Goal: Task Accomplishment & Management: Use online tool/utility

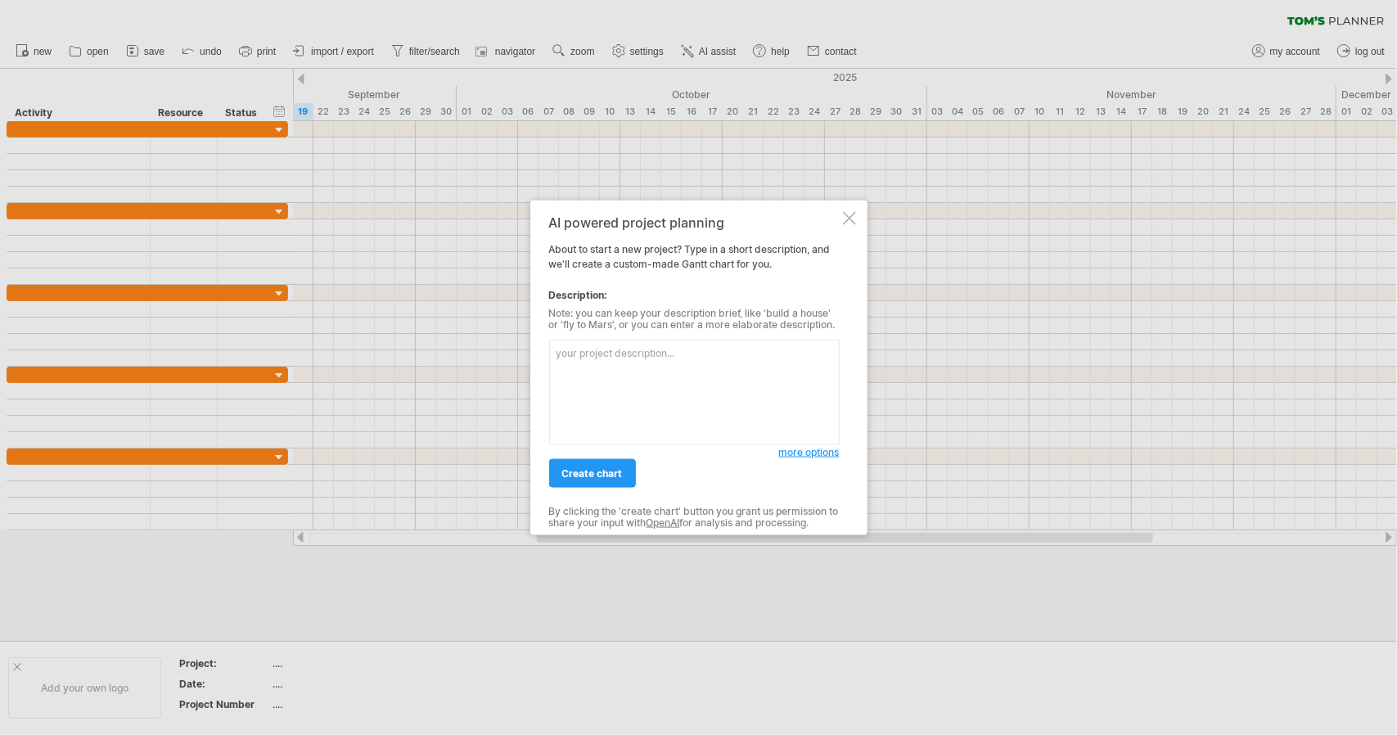
click at [709, 372] on textarea at bounding box center [694, 393] width 290 height 106
click at [640, 375] on textarea at bounding box center [694, 393] width 290 height 106
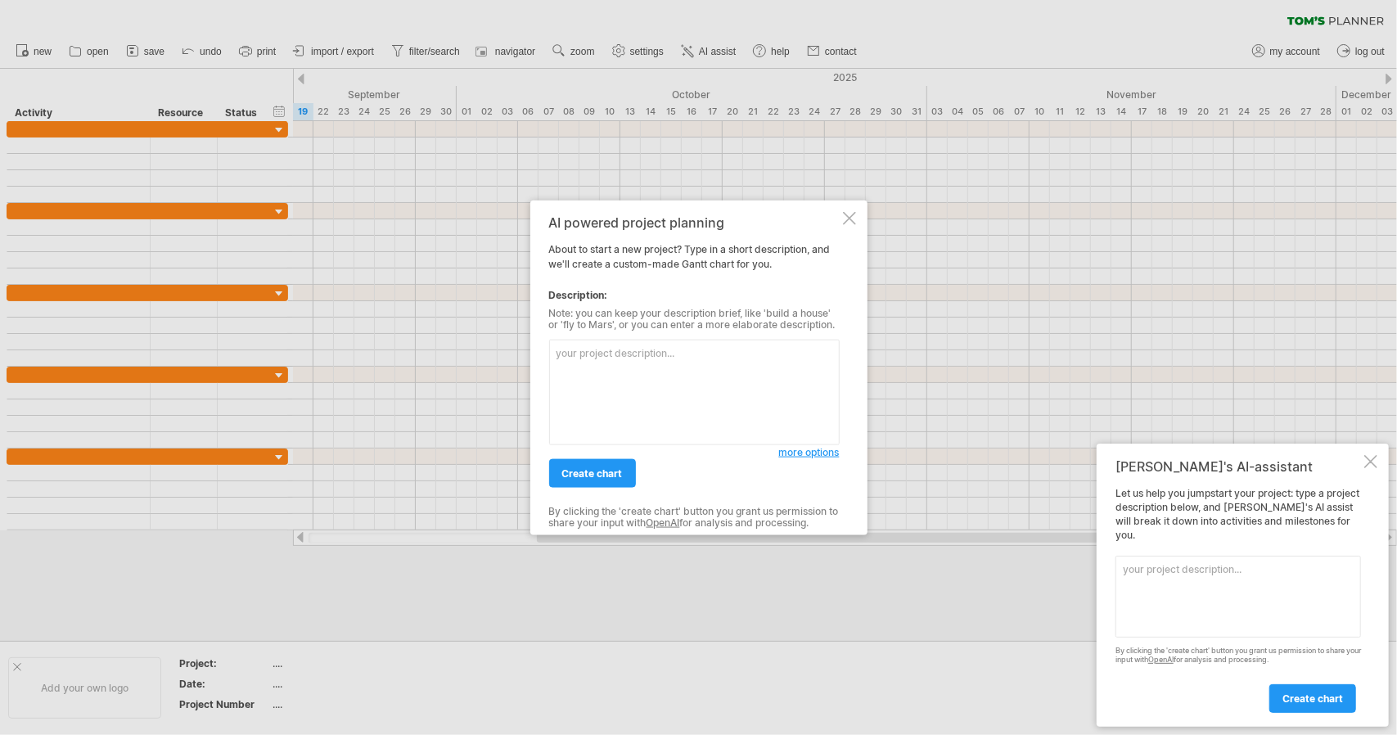
click at [597, 358] on textarea at bounding box center [694, 393] width 290 height 106
paste textarea "專題實作時間 文獻閱讀/文獻回顧/作品閱覽 混錄音技術學習 實地採集 鹽夏討論 專題效益評估(1) 作品製作 作品調整 專題效益評估(2)"
type textarea "專題實作時間 文獻閱讀/文獻回顧/作品閱覽 混錄音技術學習 實地採集 鹽夏討論 專題效益評估(1) 作品製作 作品調整 專題效益評估(2)"
click at [602, 469] on span "create chart" at bounding box center [592, 473] width 61 height 12
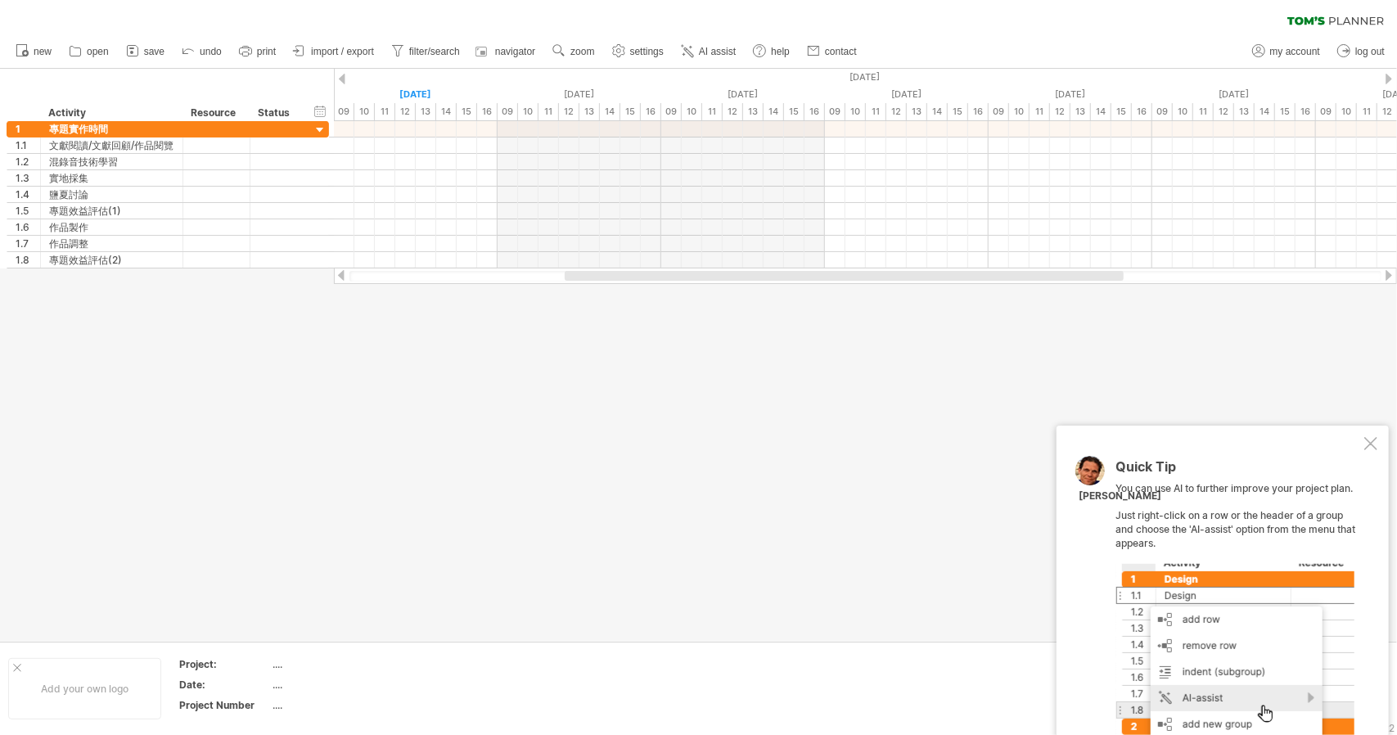
drag, startPoint x: 423, startPoint y: 272, endPoint x: 471, endPoint y: 278, distance: 48.7
click at [471, 278] on div at bounding box center [865, 276] width 1032 height 11
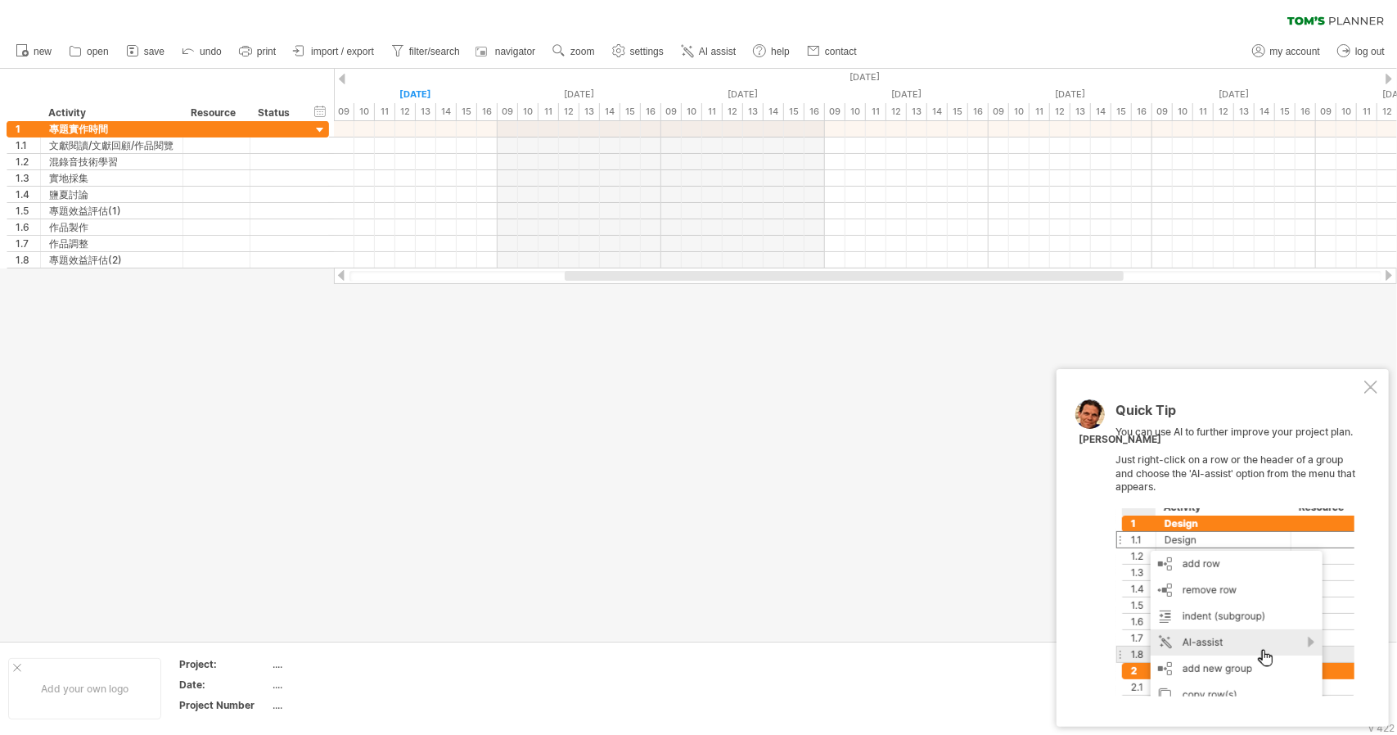
drag, startPoint x: 511, startPoint y: 278, endPoint x: 579, endPoint y: 277, distance: 68.8
click at [578, 277] on div at bounding box center [865, 276] width 1032 height 11
drag, startPoint x: 682, startPoint y: 279, endPoint x: 349, endPoint y: 348, distance: 340.1
click at [349, 348] on div "Trying to reach [DOMAIN_NAME] Connected again... 0% clear filter new 1" at bounding box center [698, 367] width 1397 height 735
click at [718, 43] on link "AI assist" at bounding box center [709, 51] width 64 height 21
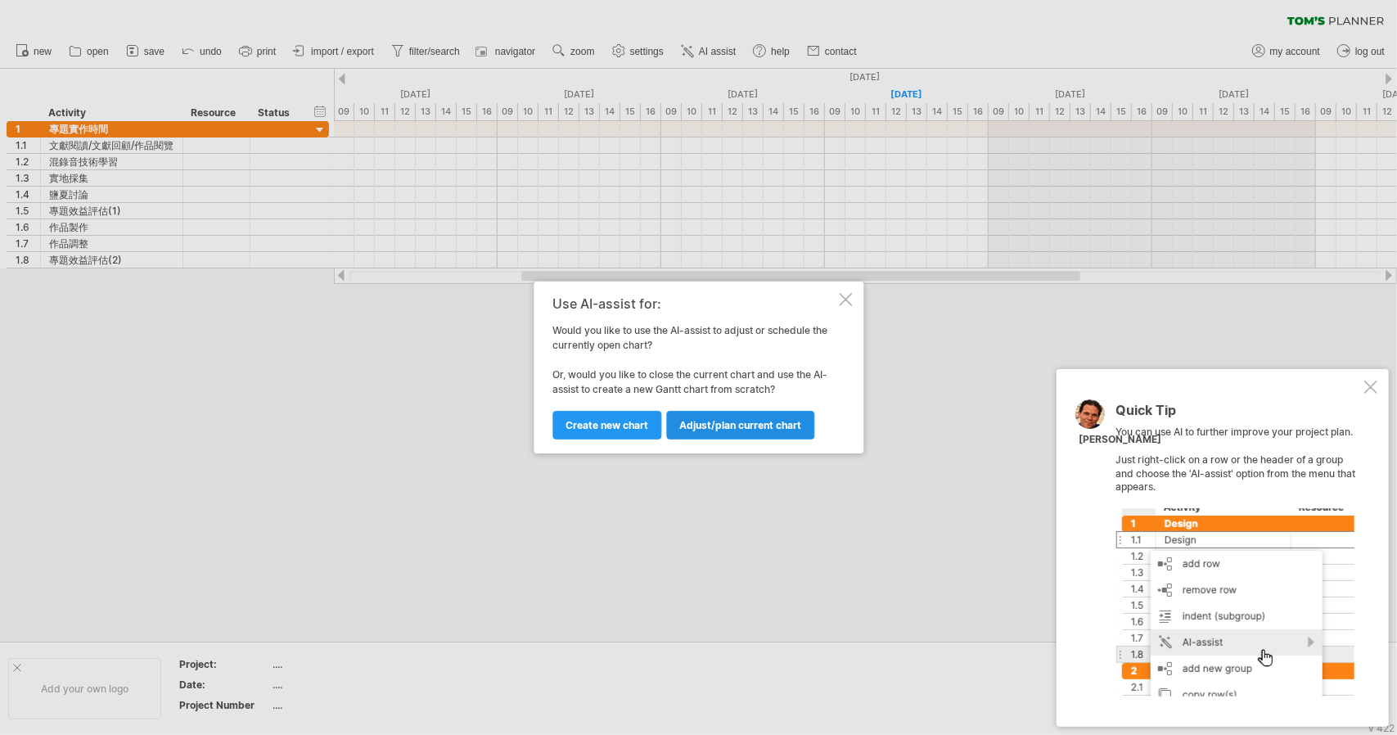
click at [693, 433] on link "Adjust/plan current chart" at bounding box center [740, 425] width 148 height 29
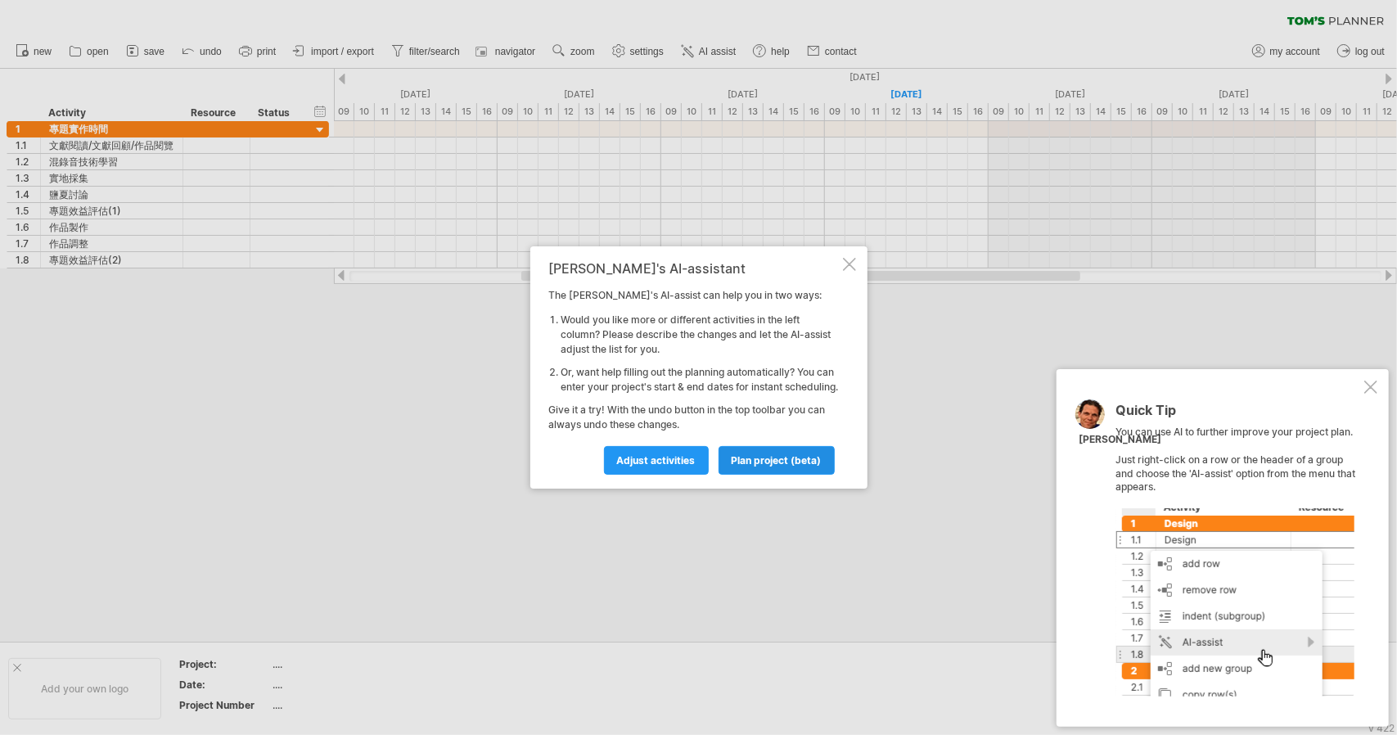
click at [809, 460] on link "plan project (beta)" at bounding box center [776, 460] width 116 height 29
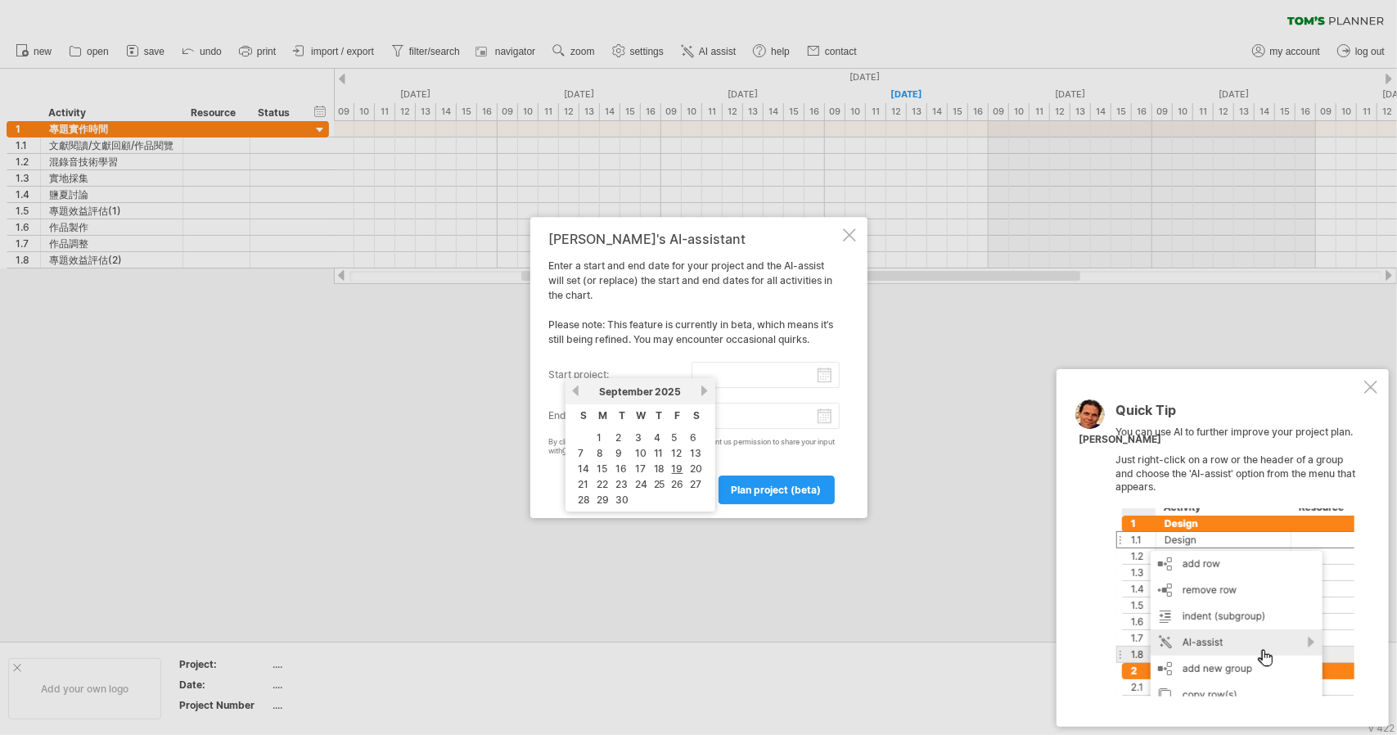
click at [782, 373] on input "start project:" at bounding box center [765, 375] width 148 height 26
click at [790, 318] on div "[PERSON_NAME]'s AI-assistant Enter a start and end date for your project and th…" at bounding box center [694, 368] width 290 height 272
click at [796, 377] on input "start project:" at bounding box center [765, 375] width 148 height 26
click at [579, 392] on link "previous" at bounding box center [576, 391] width 12 height 12
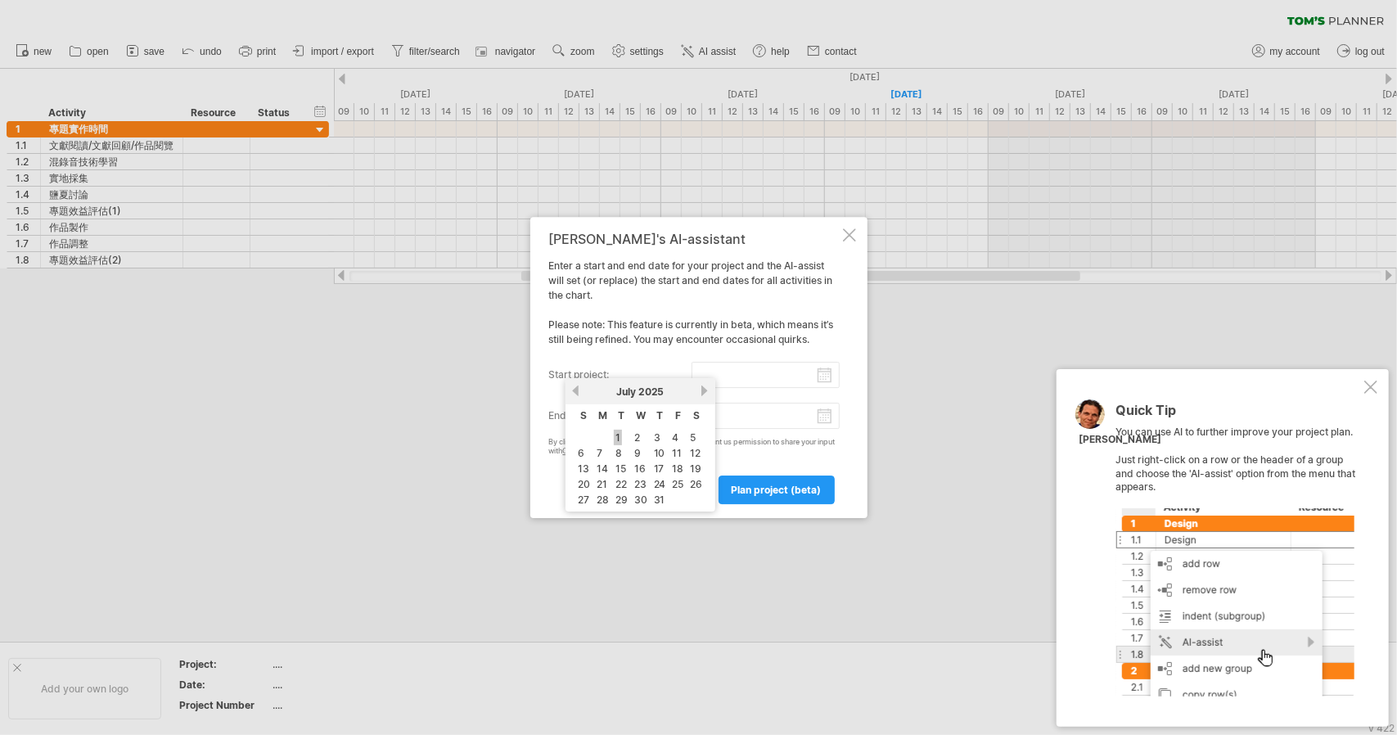
click at [615, 433] on link "1" at bounding box center [618, 438] width 8 height 16
type input "********"
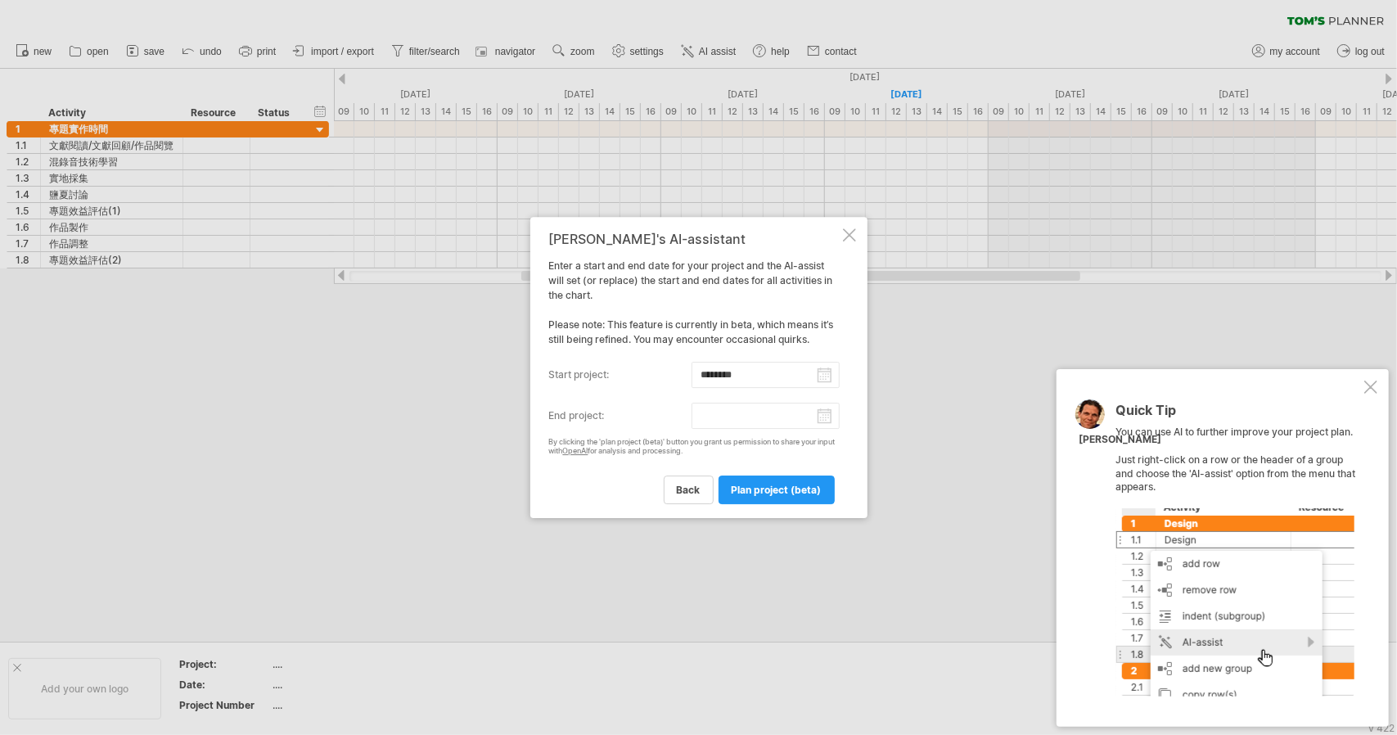
click at [813, 410] on input "end project:" at bounding box center [765, 416] width 148 height 26
click at [697, 435] on div "[DATE]" at bounding box center [640, 432] width 119 height 12
click at [702, 430] on link "next" at bounding box center [705, 432] width 12 height 12
click at [704, 431] on link "next" at bounding box center [705, 432] width 12 height 12
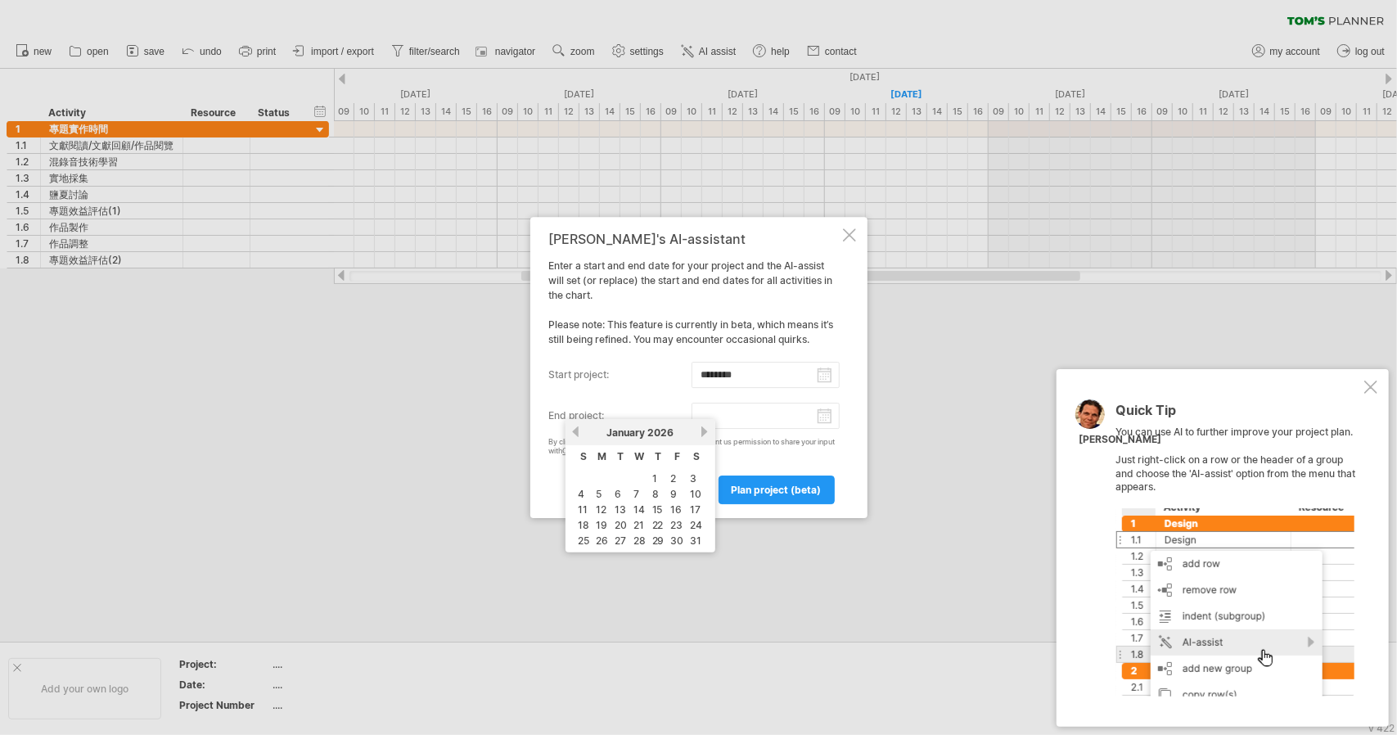
click at [704, 431] on link "next" at bounding box center [705, 432] width 12 height 12
click at [704, 431] on link "next" at bounding box center [703, 432] width 12 height 12
click at [704, 431] on link "next" at bounding box center [705, 432] width 12 height 12
click at [622, 533] on link "30" at bounding box center [622, 541] width 16 height 16
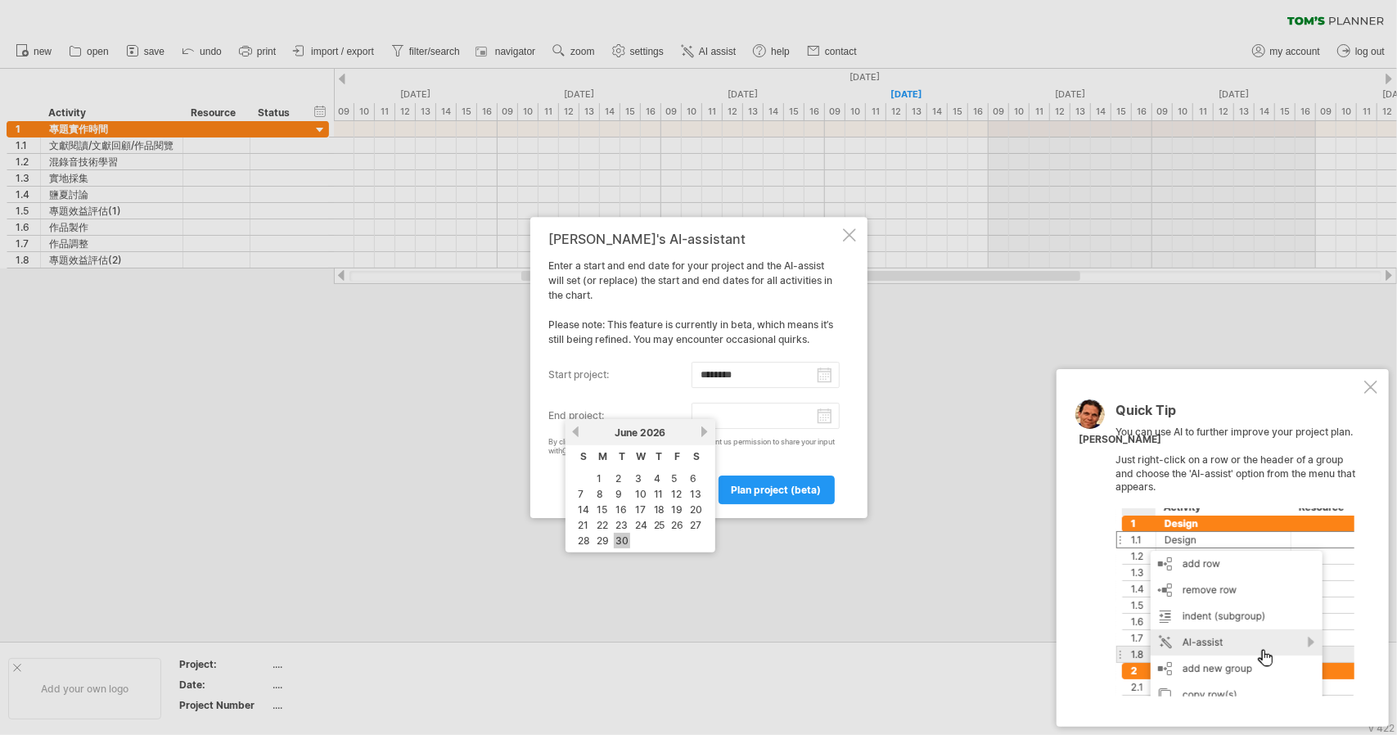
type input "********"
click at [751, 489] on span "plan project (beta)" at bounding box center [777, 490] width 90 height 12
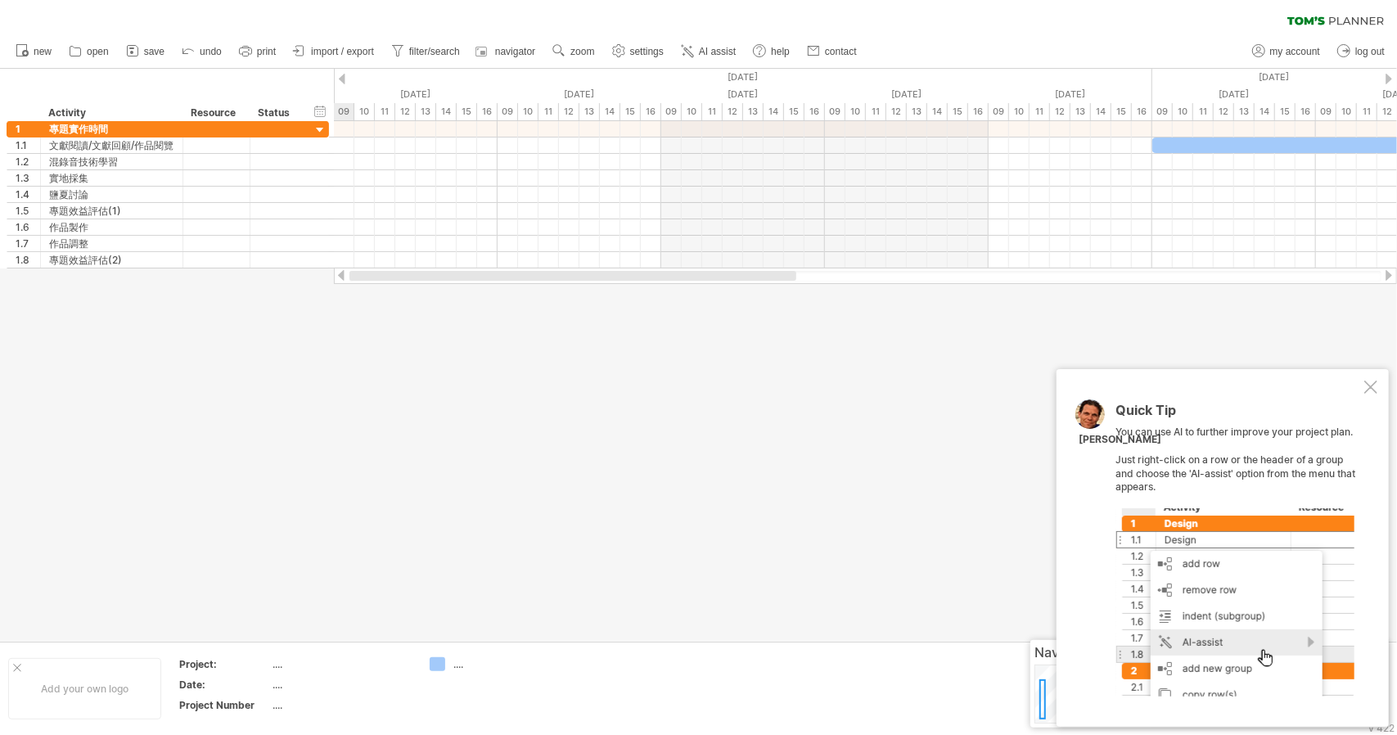
drag, startPoint x: 571, startPoint y: 276, endPoint x: 394, endPoint y: 305, distance: 180.0
click at [394, 305] on div "Trying to reach [DOMAIN_NAME] Connected again... 0% clear filter new 1" at bounding box center [698, 367] width 1397 height 735
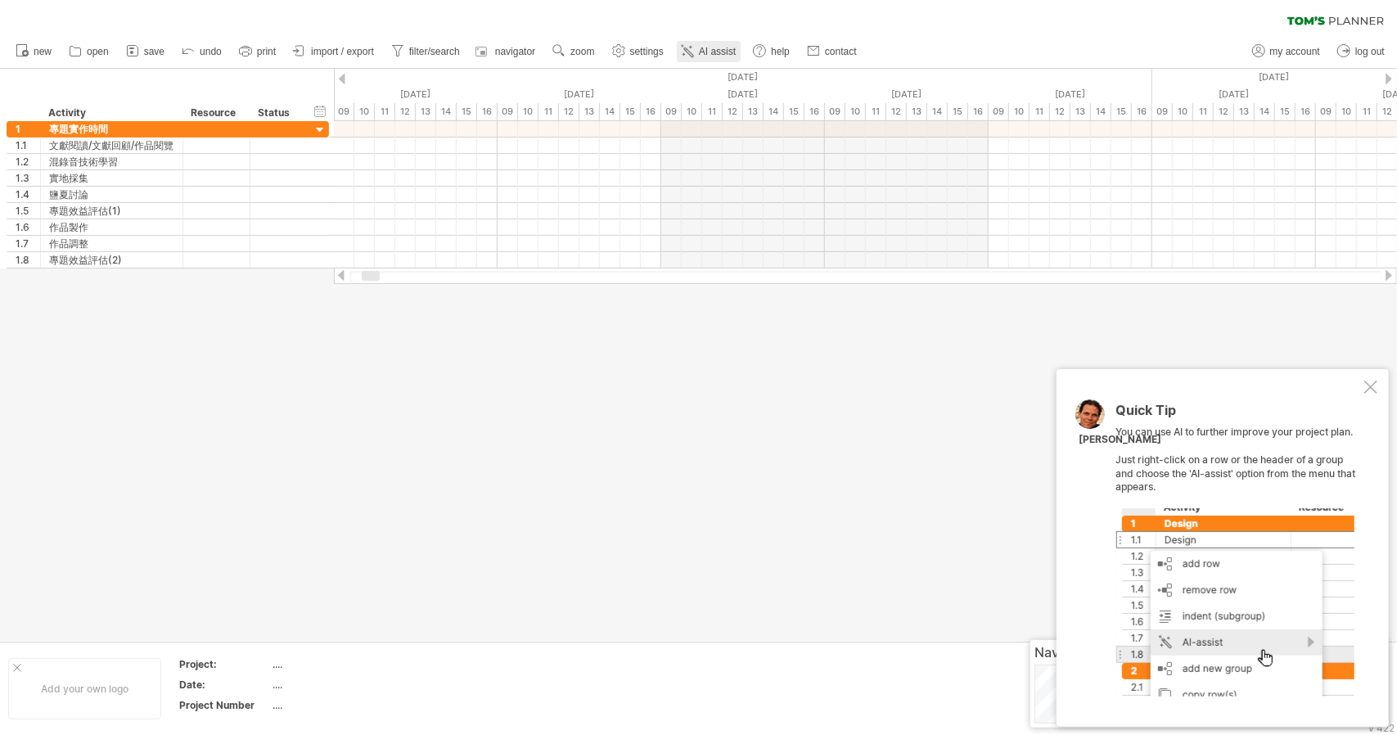
click at [689, 48] on icon at bounding box center [687, 51] width 16 height 16
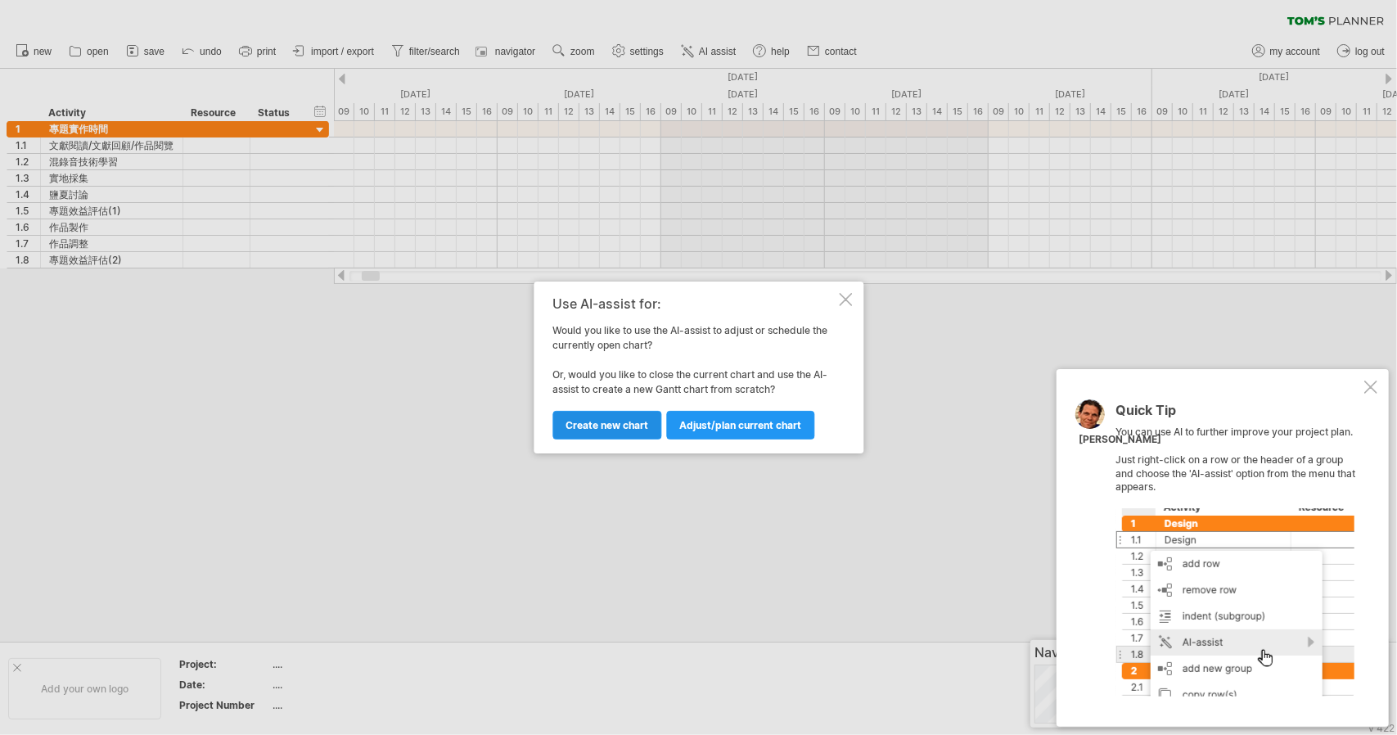
click at [598, 421] on span "Create new chart" at bounding box center [606, 425] width 83 height 12
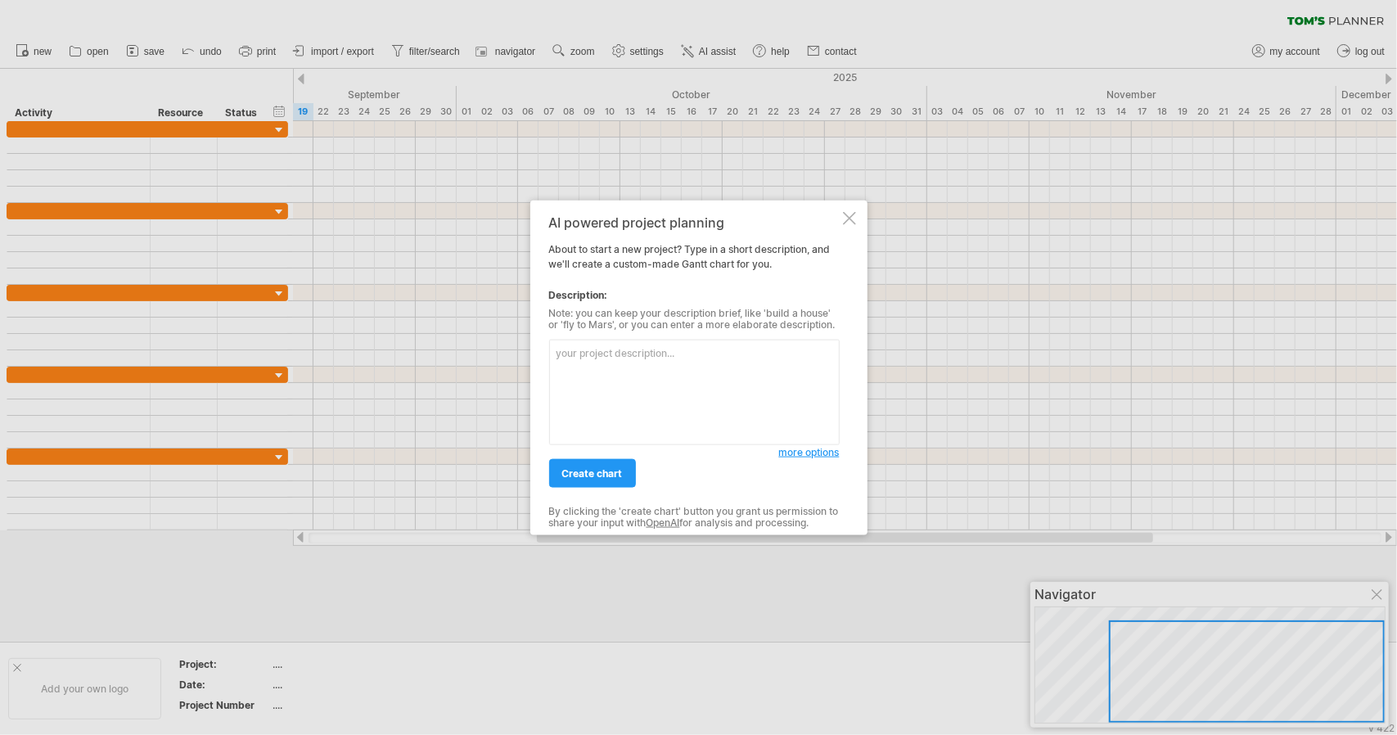
paste textarea "專題實作時間 [DATE] [DATE] 文獻閱讀/文獻回顧/作品閱覽 [DATE] [DATE] 混錄音技術學習 [DATE] [DATE] 實地採集 [D…"
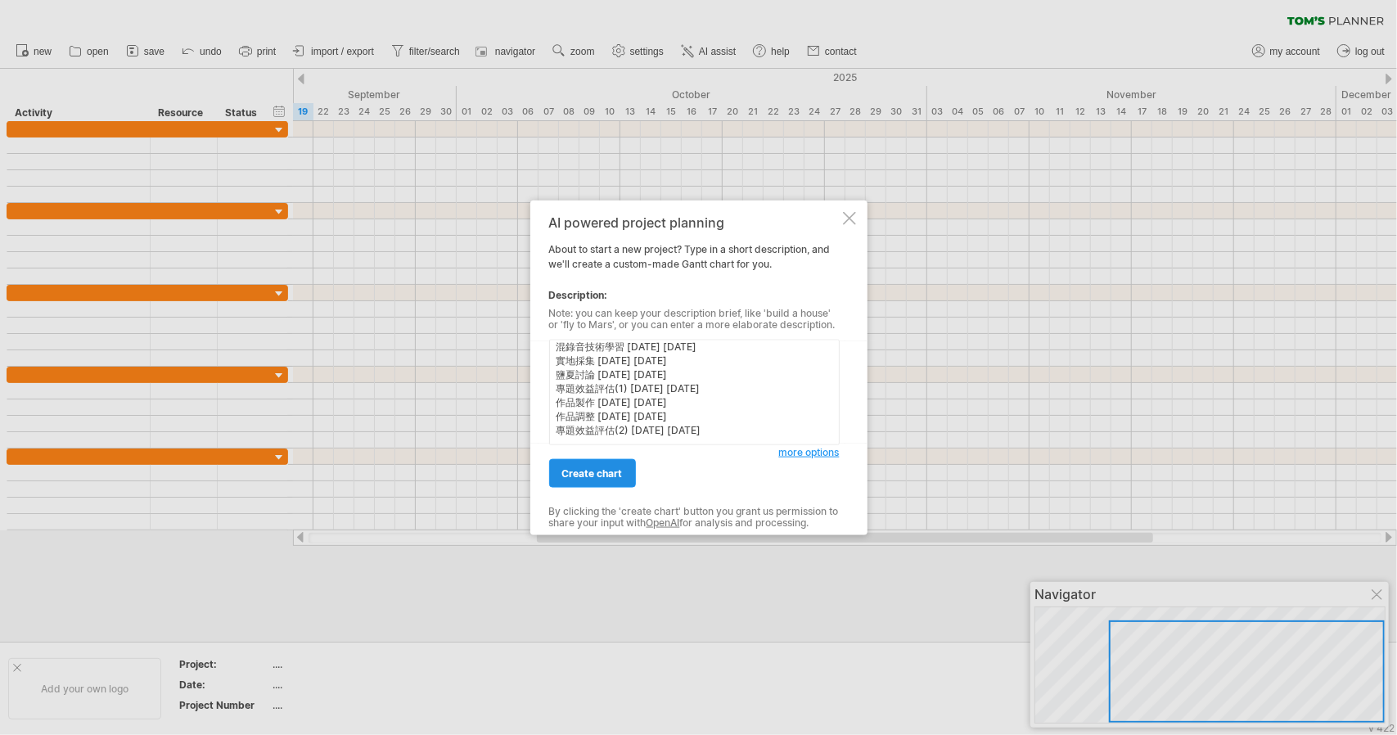
type textarea "專題實作時間 [DATE] [DATE] 文獻閱讀/文獻回顧/作品閱覽 [DATE] [DATE] 混錄音技術學習 [DATE] [DATE] 實地採集 [D…"
click at [614, 472] on span "create chart" at bounding box center [592, 473] width 61 height 12
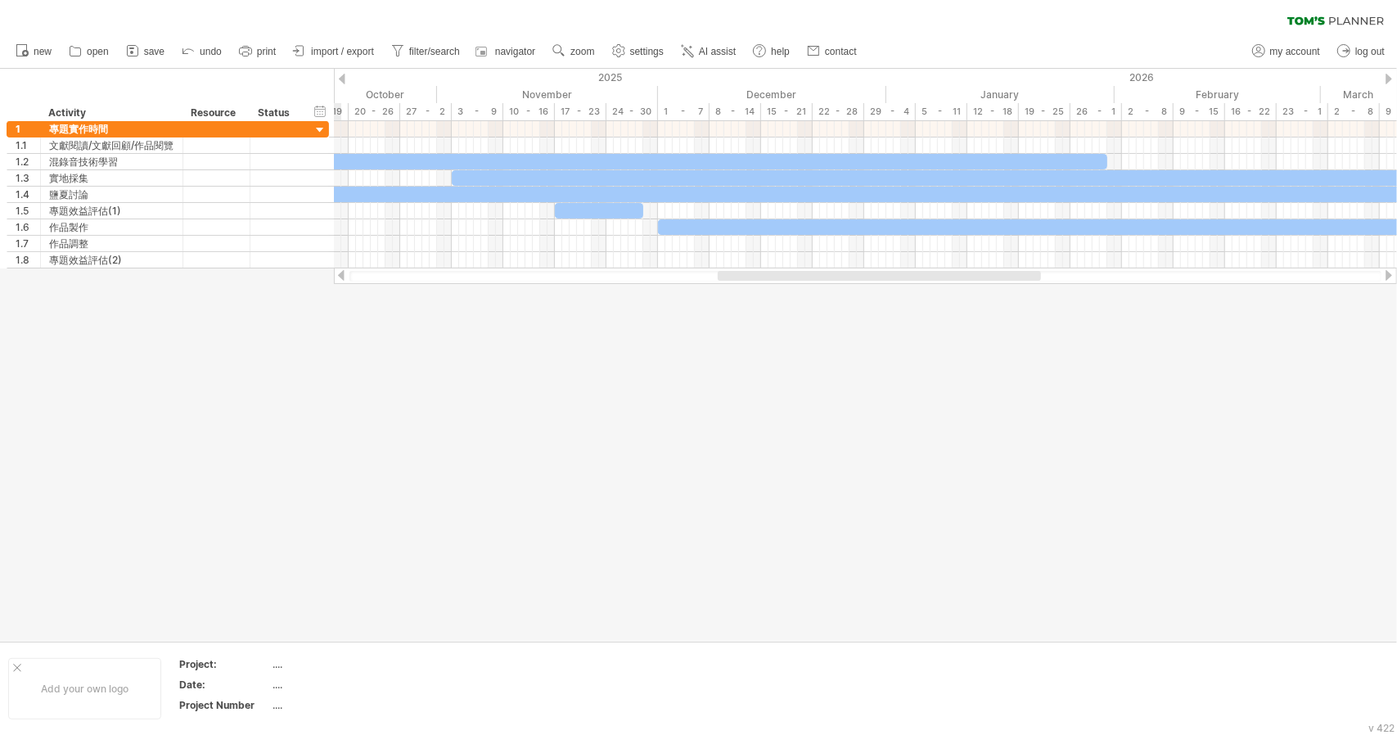
drag, startPoint x: 559, startPoint y: 277, endPoint x: 777, endPoint y: 278, distance: 218.5
click at [790, 276] on div at bounding box center [879, 276] width 323 height 10
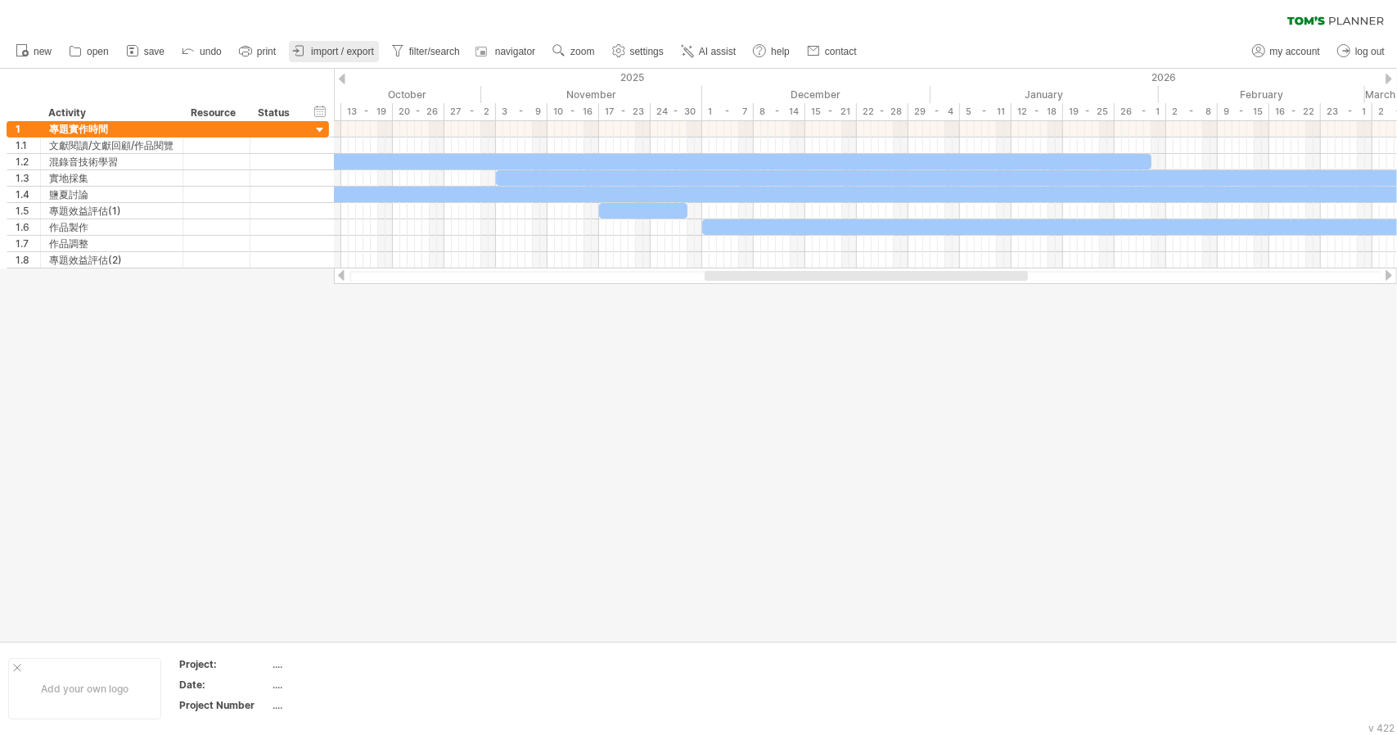
click at [343, 52] on span "import / export" at bounding box center [342, 51] width 63 height 11
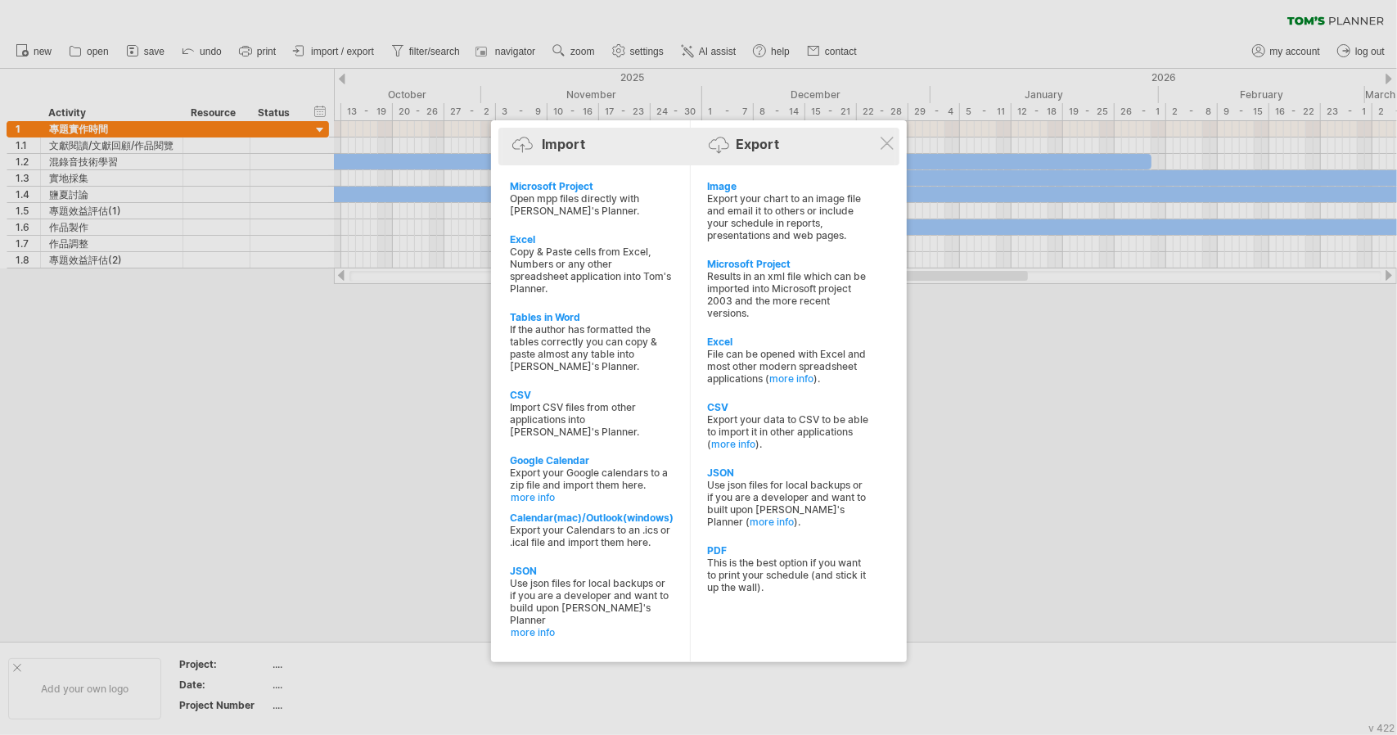
click at [874, 143] on div "Import Export" at bounding box center [698, 147] width 393 height 25
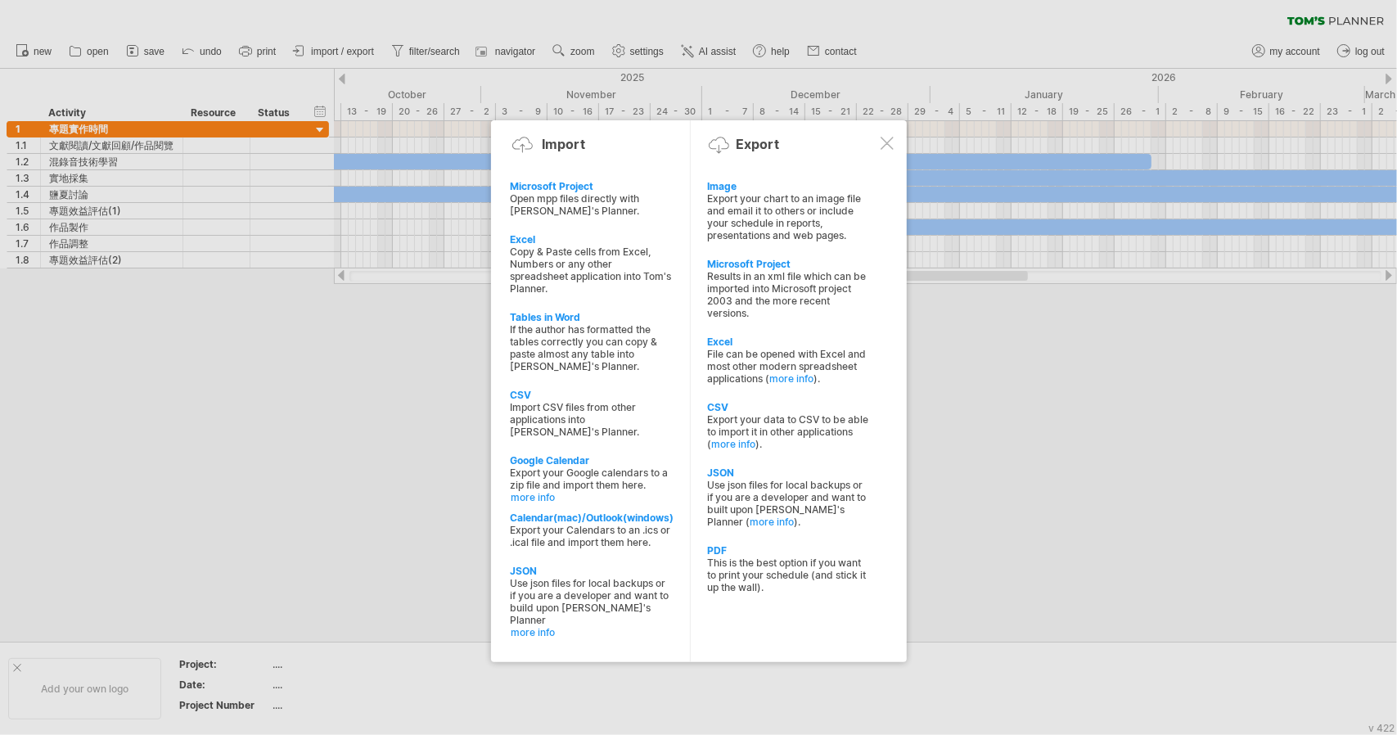
click at [885, 147] on div at bounding box center [886, 143] width 13 height 13
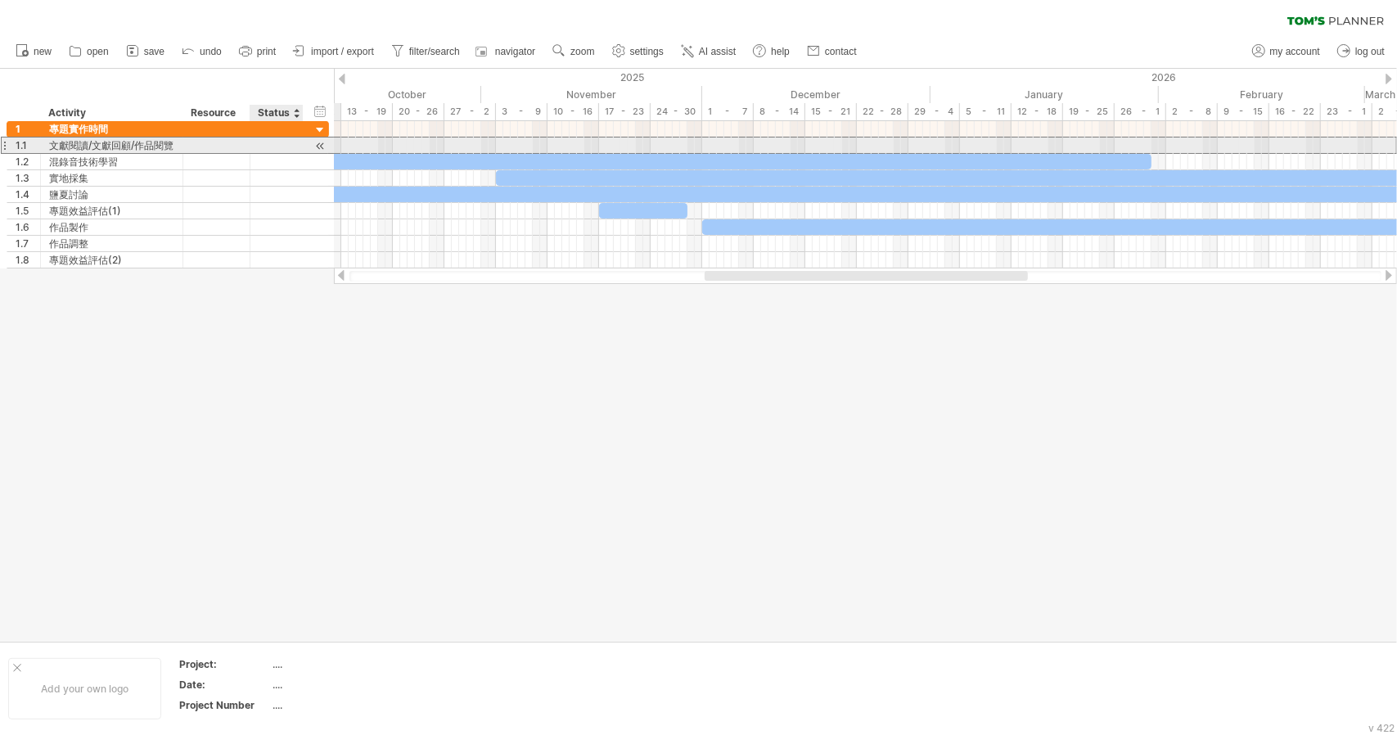
click at [303, 142] on div "**********" at bounding box center [168, 145] width 322 height 17
click at [297, 146] on div at bounding box center [301, 145] width 8 height 16
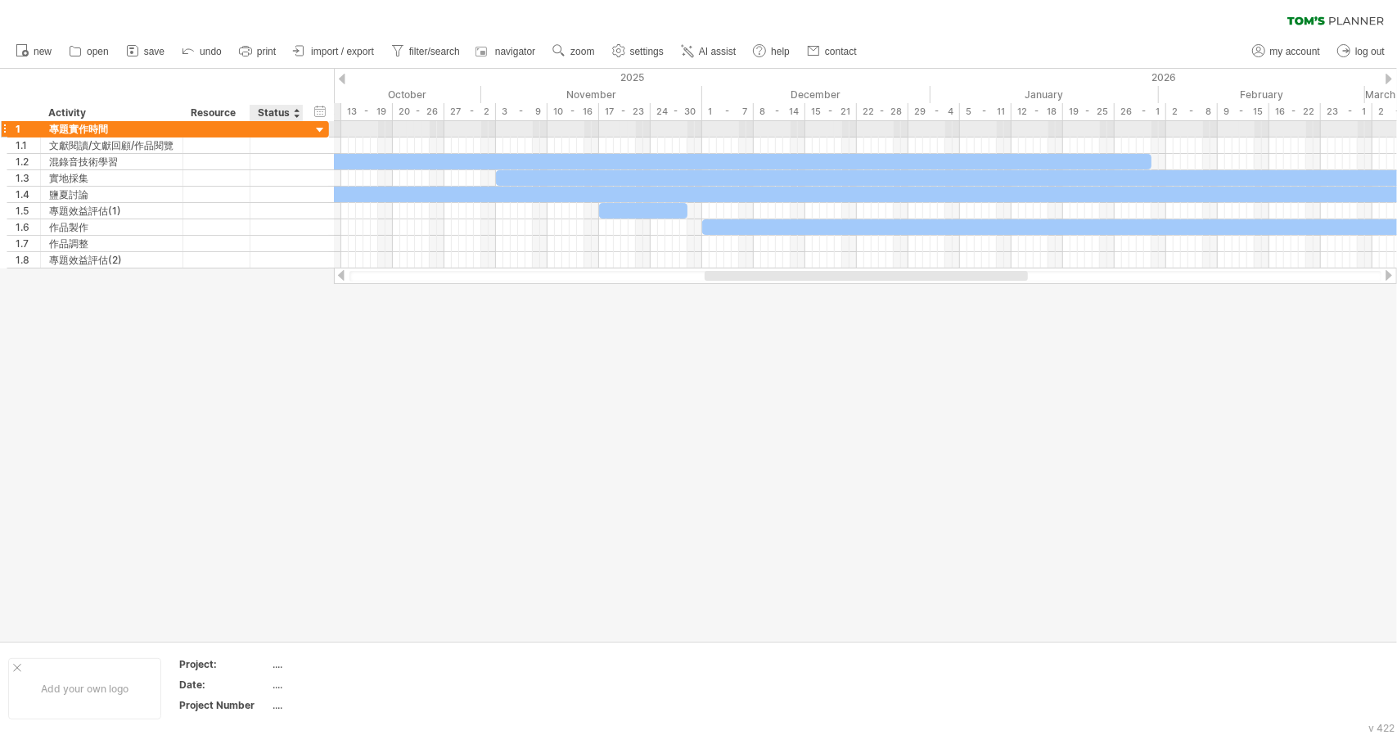
click at [299, 132] on div at bounding box center [301, 129] width 8 height 16
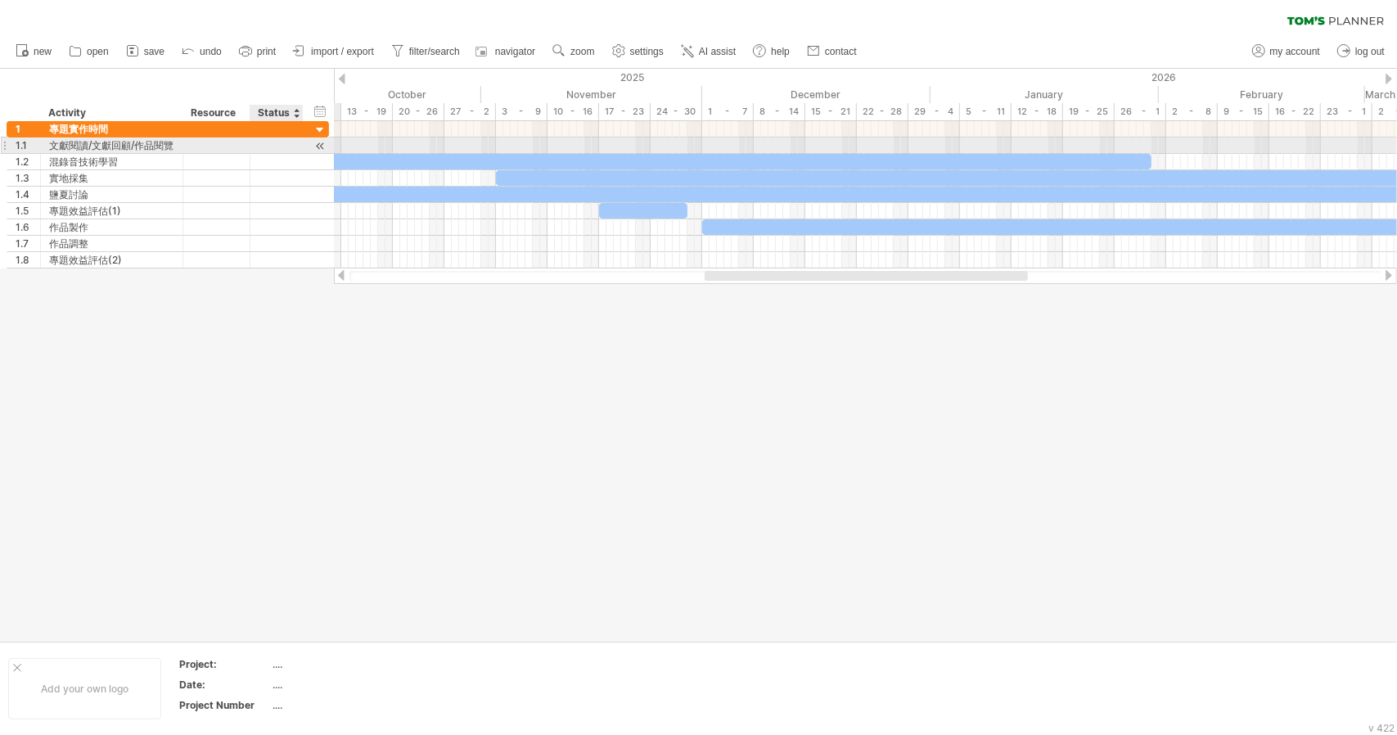
click at [309, 144] on div "**********" at bounding box center [168, 145] width 322 height 16
click at [309, 144] on div "**********" at bounding box center [168, 145] width 322 height 17
click at [276, 145] on div at bounding box center [277, 145] width 36 height 16
click at [0, 0] on input "text" at bounding box center [0, 0] width 0 height 0
click at [276, 145] on input "text" at bounding box center [277, 145] width 36 height 16
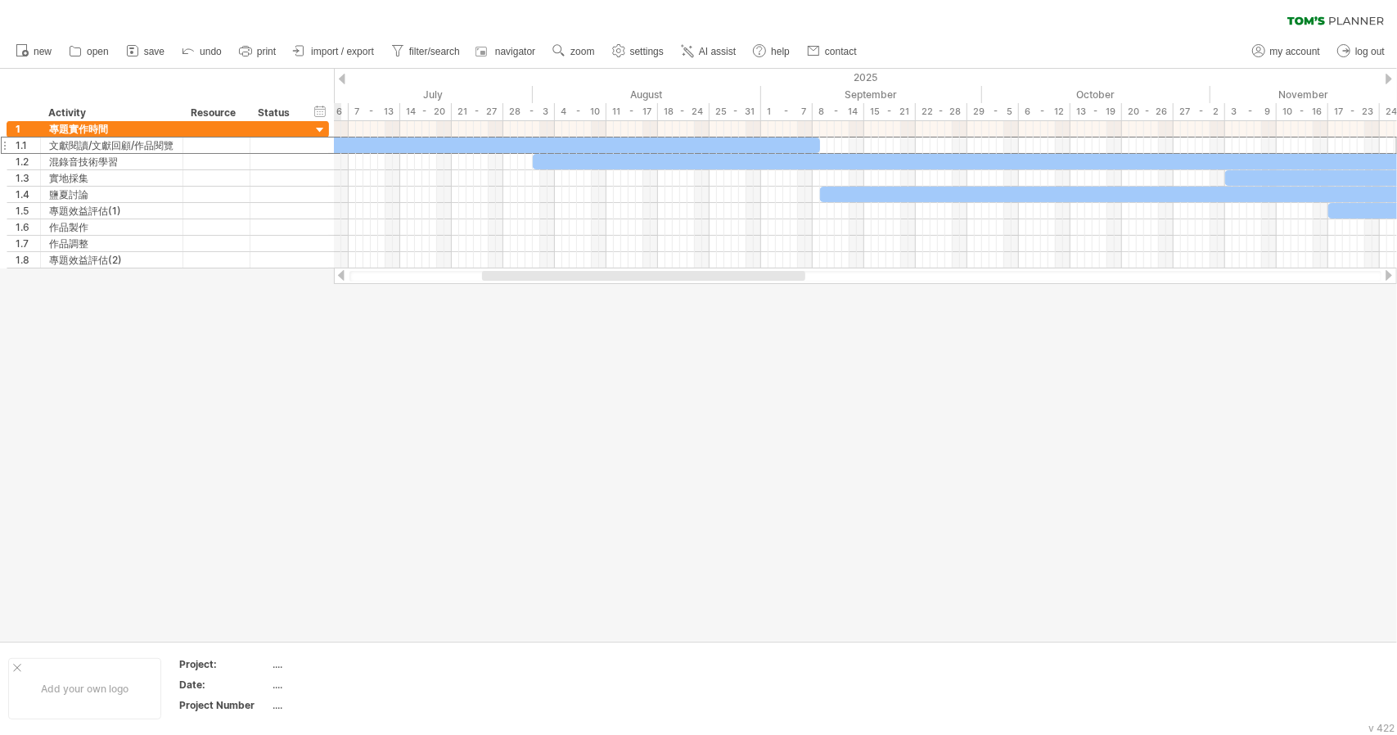
drag, startPoint x: 732, startPoint y: 273, endPoint x: 498, endPoint y: 286, distance: 234.4
click at [498, 286] on div "Trying to reach [DOMAIN_NAME] Connected again... 0% clear filter new 1" at bounding box center [698, 367] width 1397 height 735
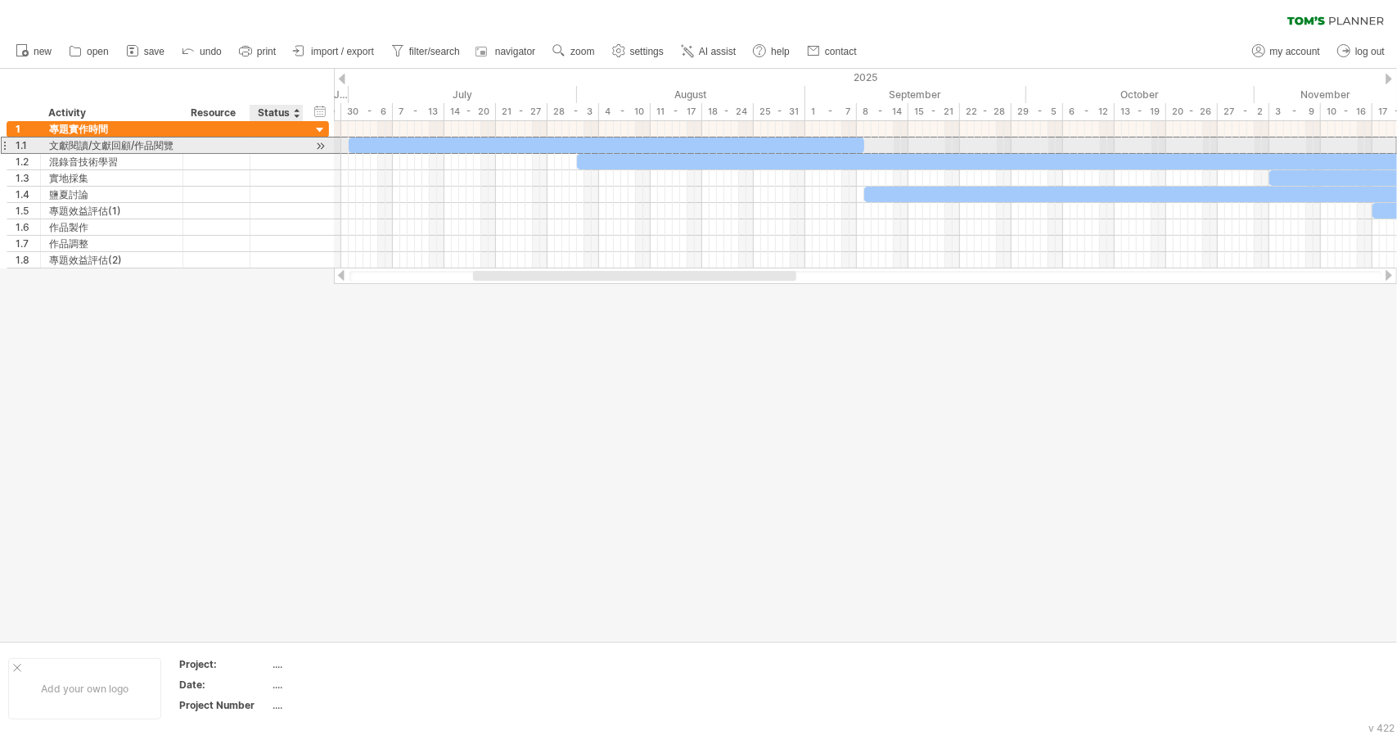
click at [297, 142] on div at bounding box center [301, 145] width 8 height 16
click at [287, 148] on div at bounding box center [277, 145] width 36 height 16
click at [0, 0] on input "text" at bounding box center [0, 0] width 0 height 0
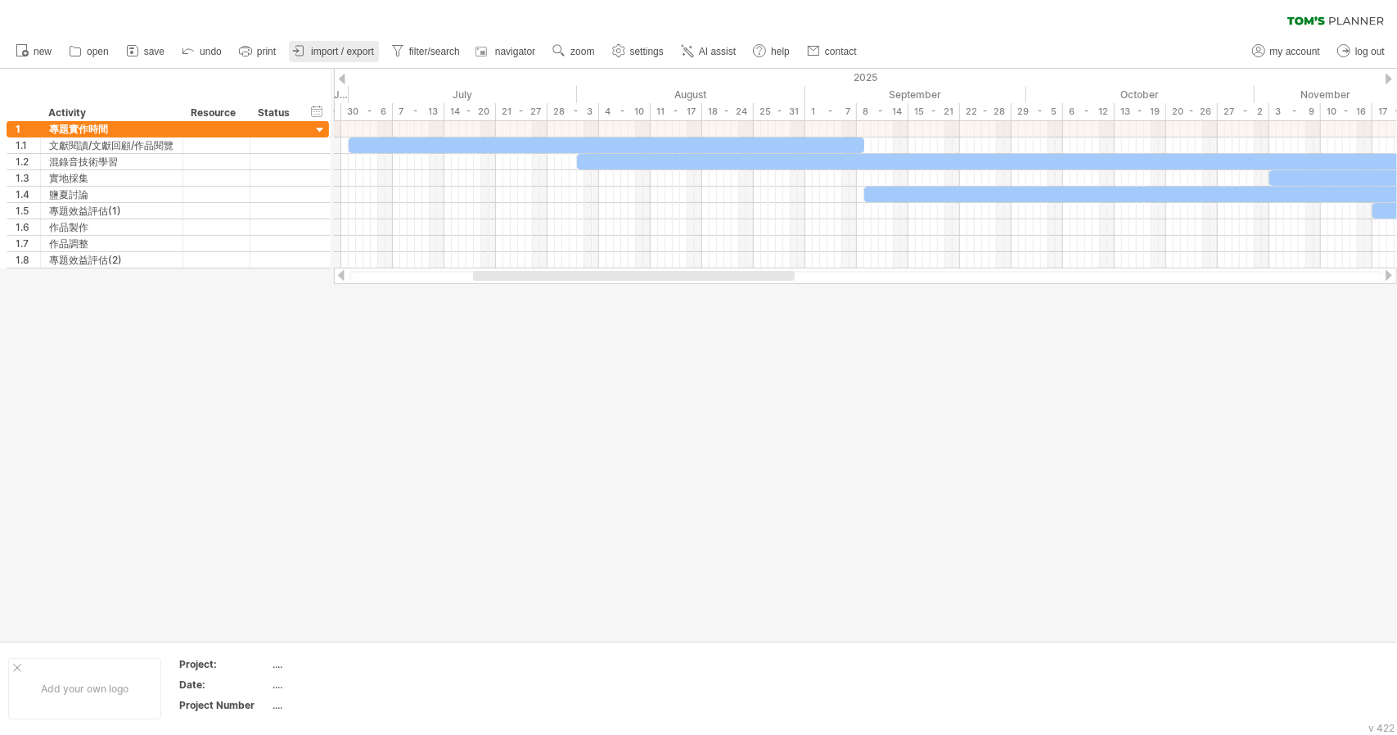
click at [324, 52] on span "import / export" at bounding box center [342, 51] width 63 height 11
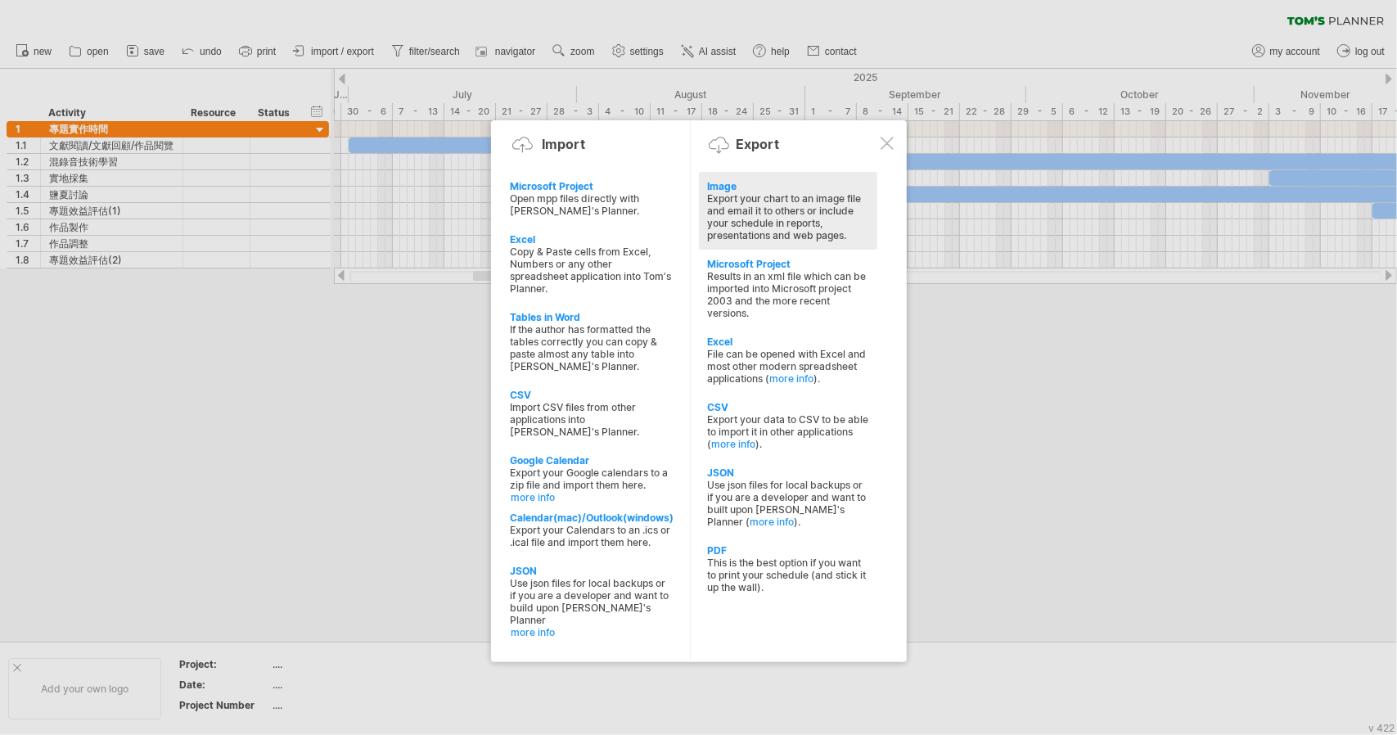
click at [813, 227] on div "Export your chart to an image file and email it to others or include your sched…" at bounding box center [788, 216] width 162 height 49
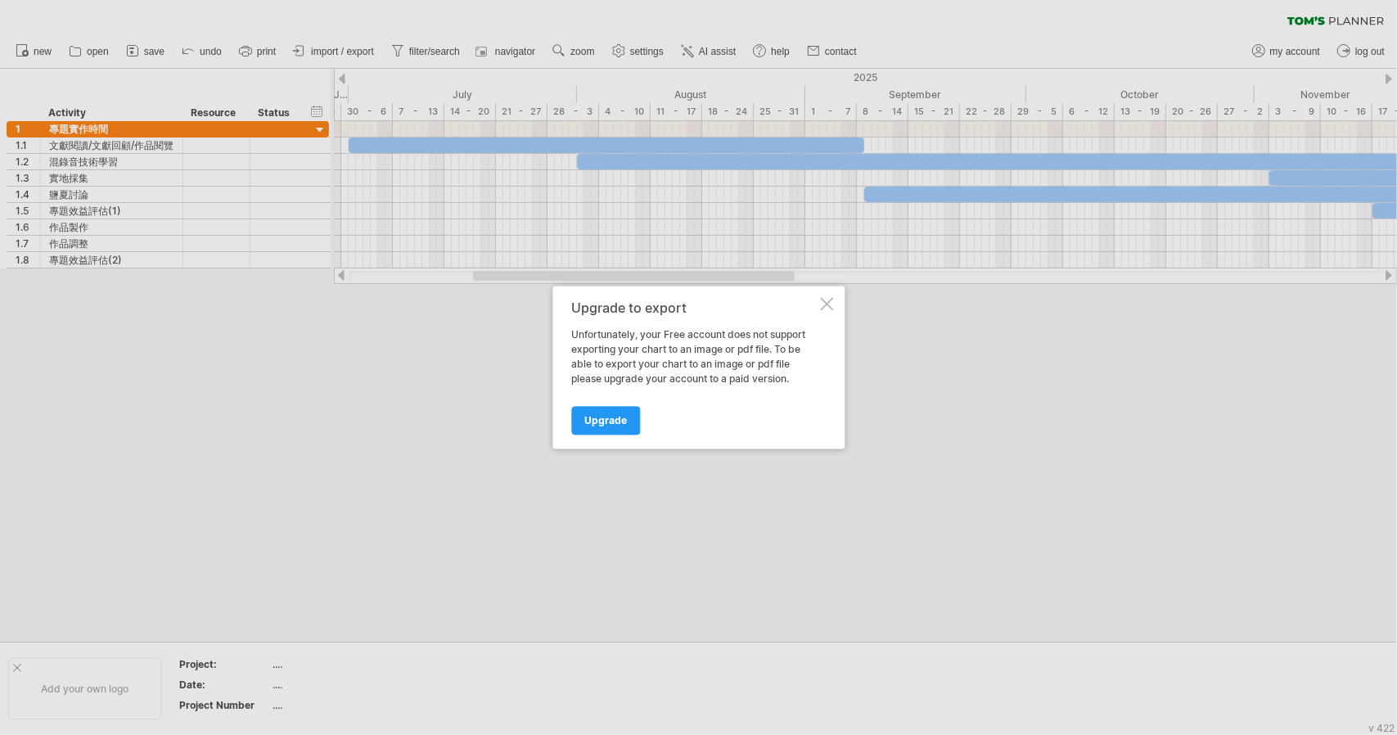
click at [819, 301] on div "Upgrade to export Unfortunately, your Free account does not support exporting y…" at bounding box center [698, 367] width 292 height 163
click at [828, 300] on div at bounding box center [826, 304] width 13 height 13
